Goal: Information Seeking & Learning: Learn about a topic

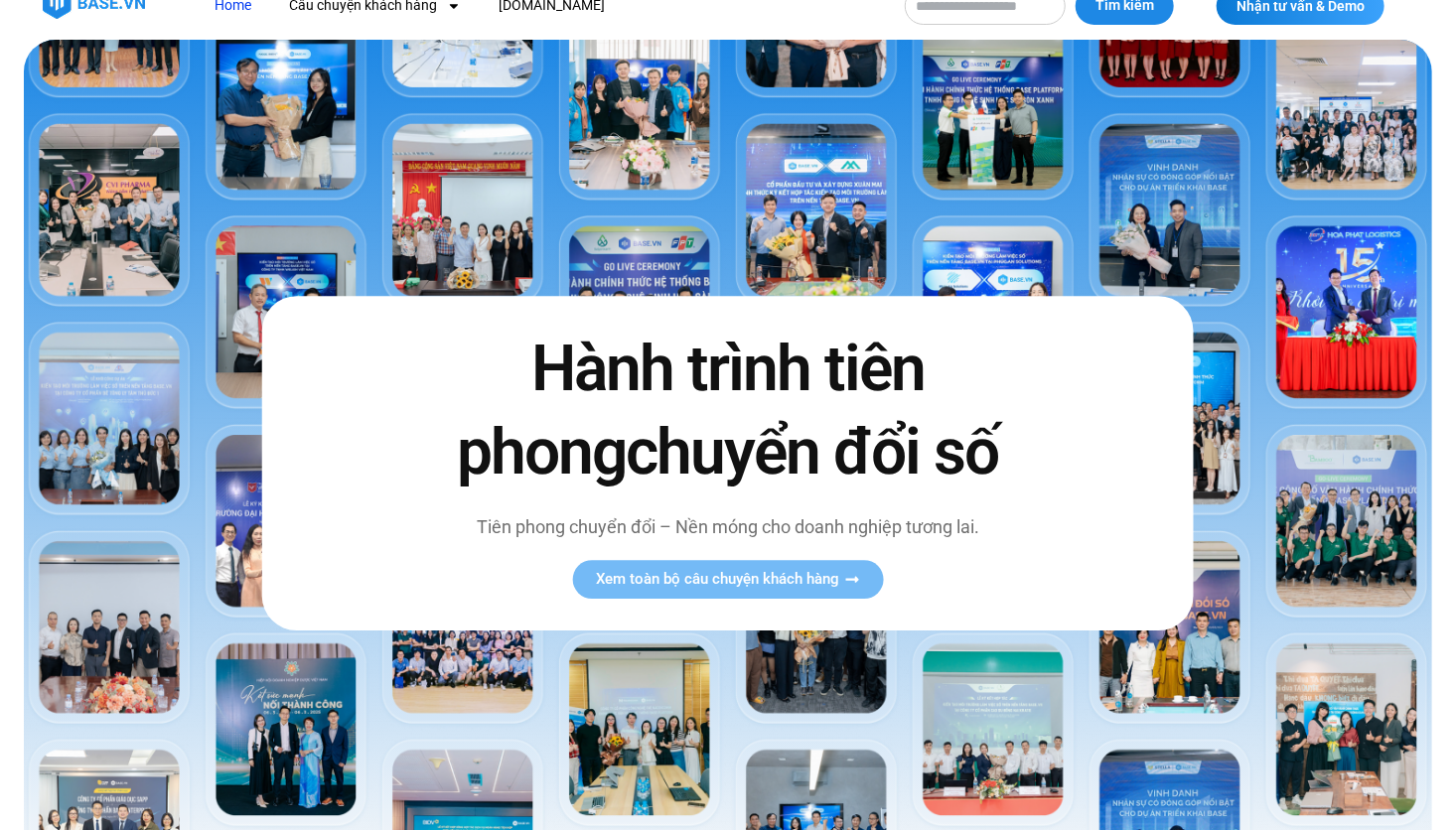
scroll to position [28, 0]
click at [842, 572] on span "Xem toàn bộ câu chuyện khách hàng" at bounding box center [727, 579] width 264 height 15
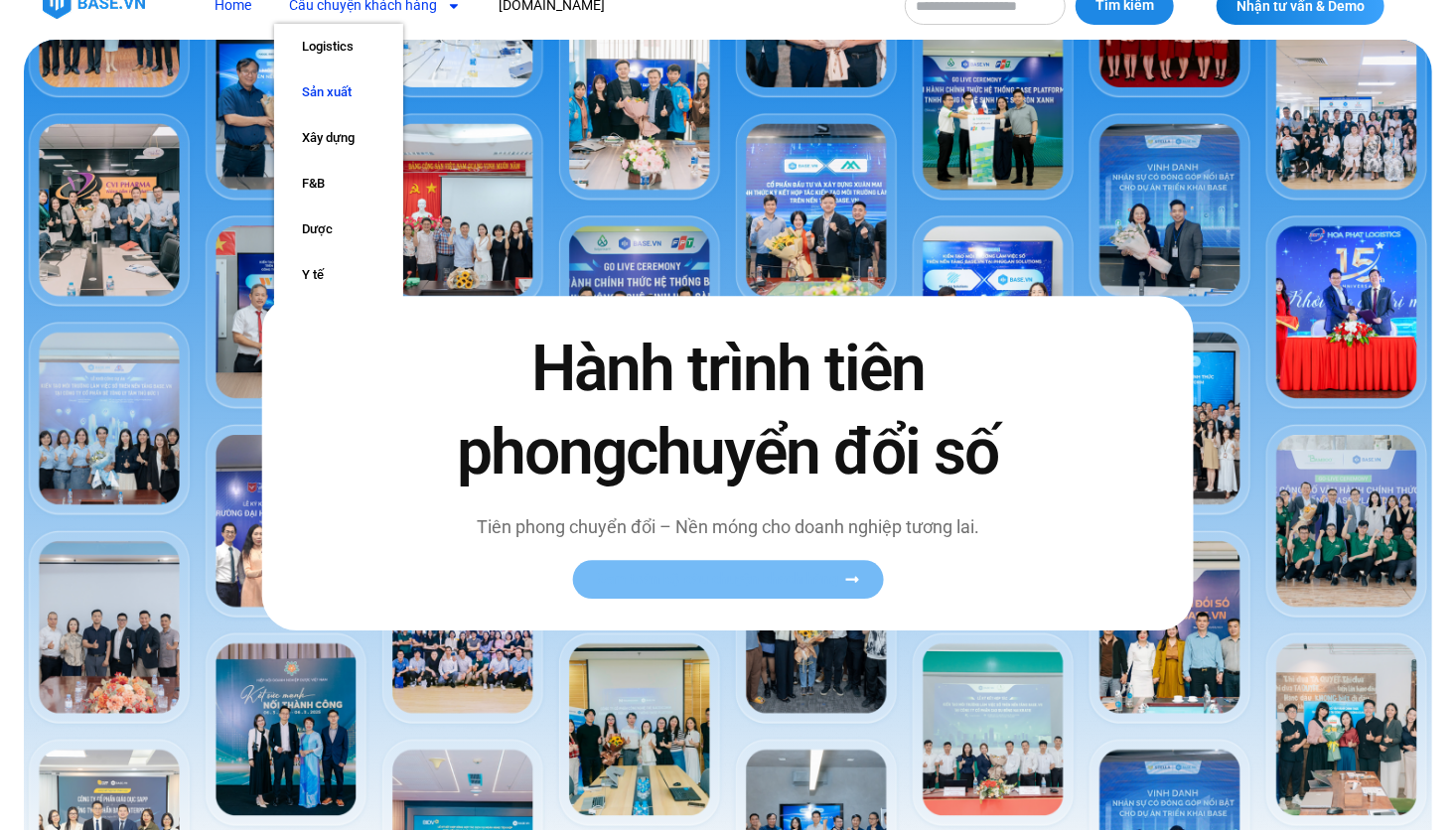
scroll to position [26, 0]
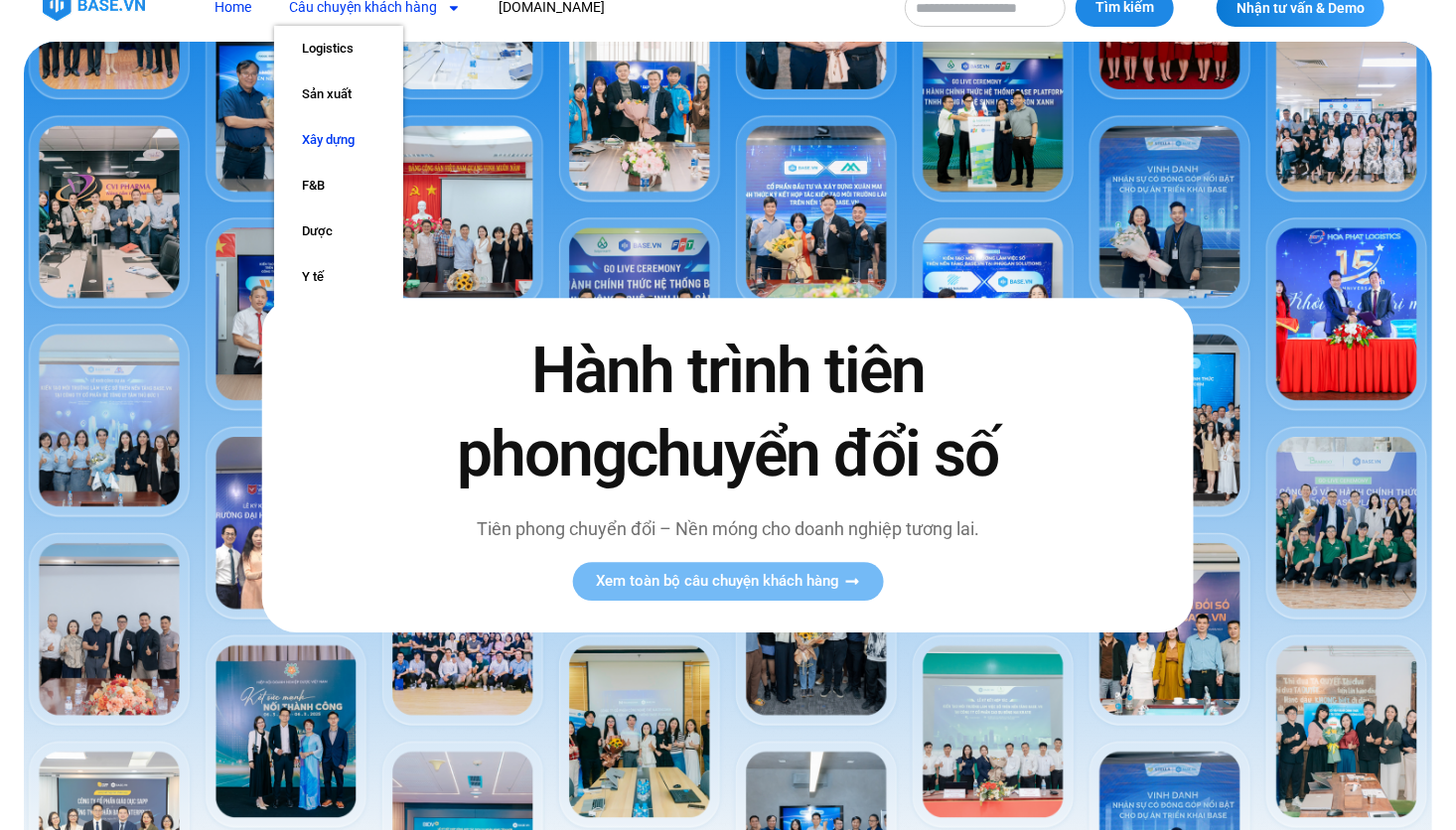
click at [355, 138] on link "Xây dựng" at bounding box center [339, 140] width 129 height 46
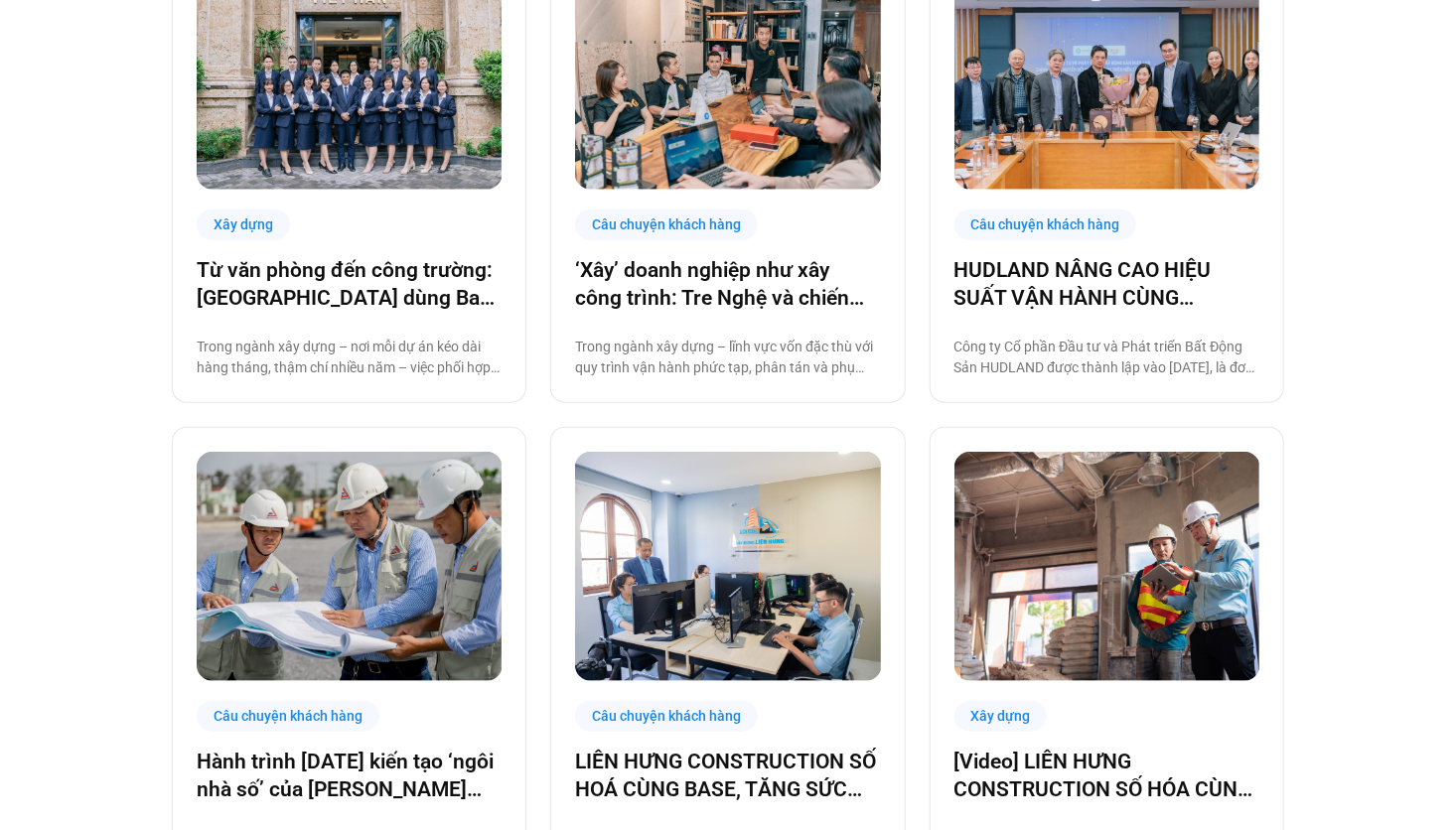
scroll to position [617, 0]
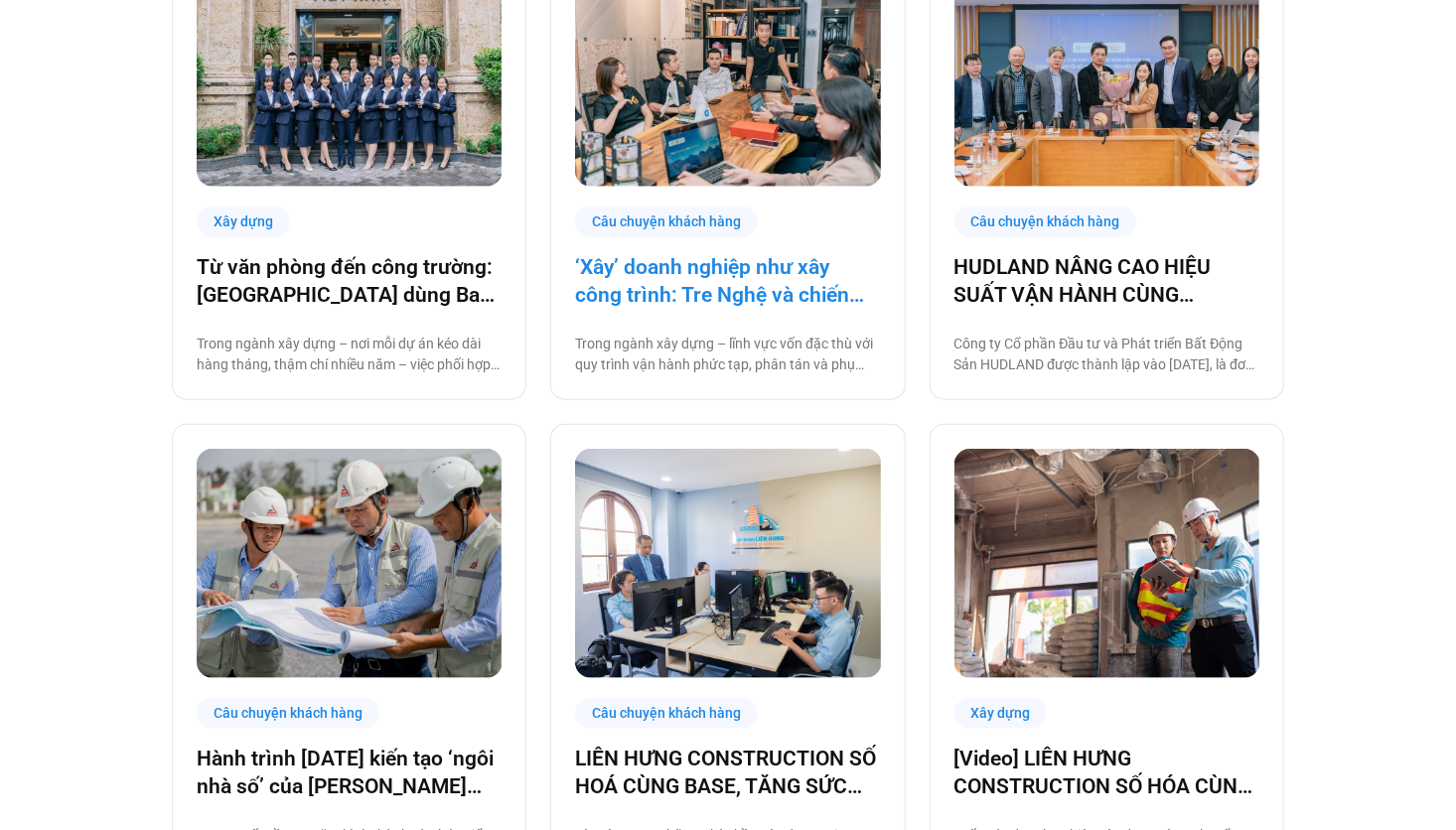
click at [730, 286] on link "‘Xây’ doanh nghiệp như xây công trình: Tre Nghệ và chiến lược chuyển đổi từ gốc" at bounding box center [727, 281] width 305 height 56
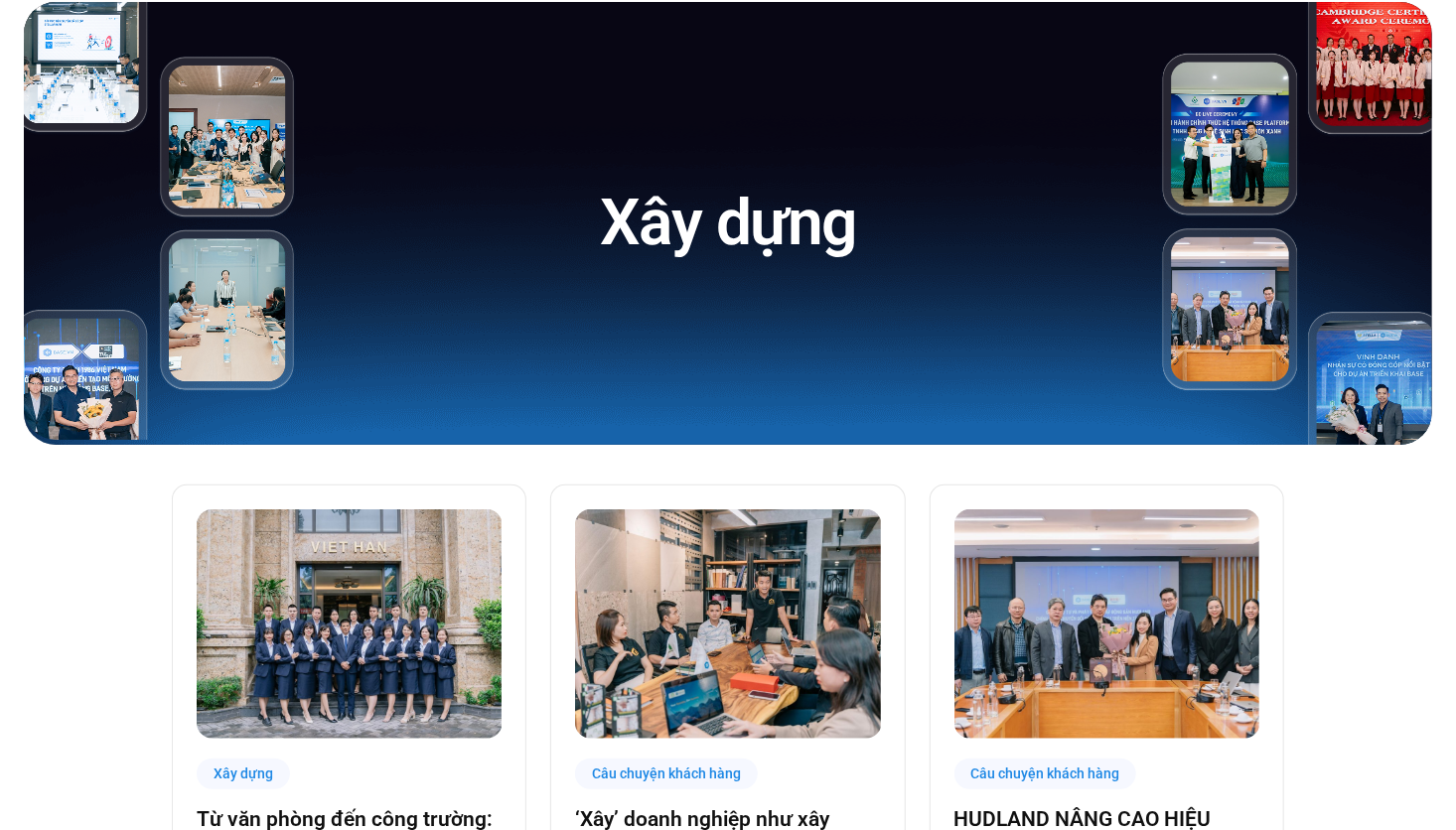
scroll to position [0, 0]
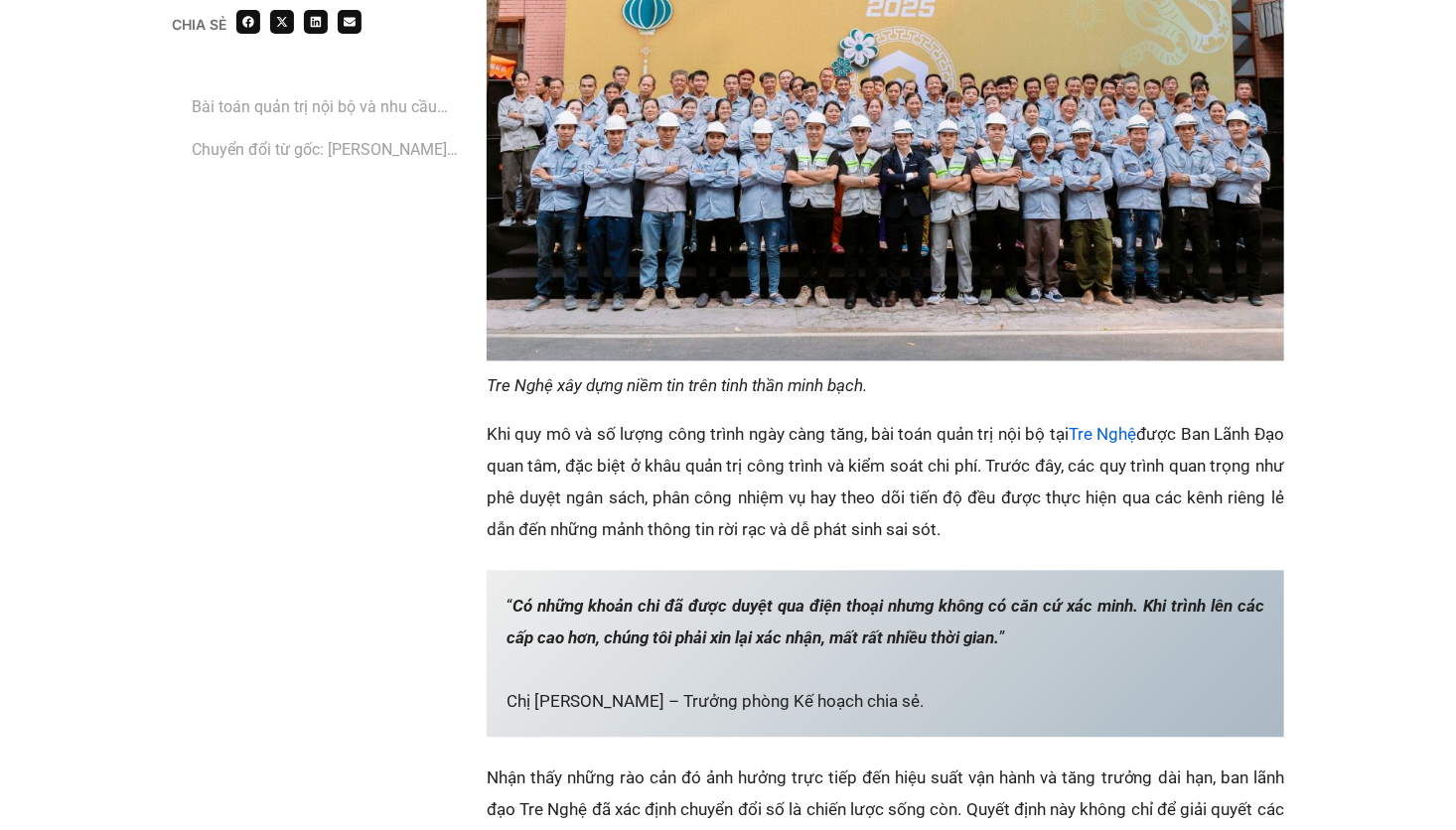
scroll to position [1525, 0]
